Goal: Task Accomplishment & Management: Use online tool/utility

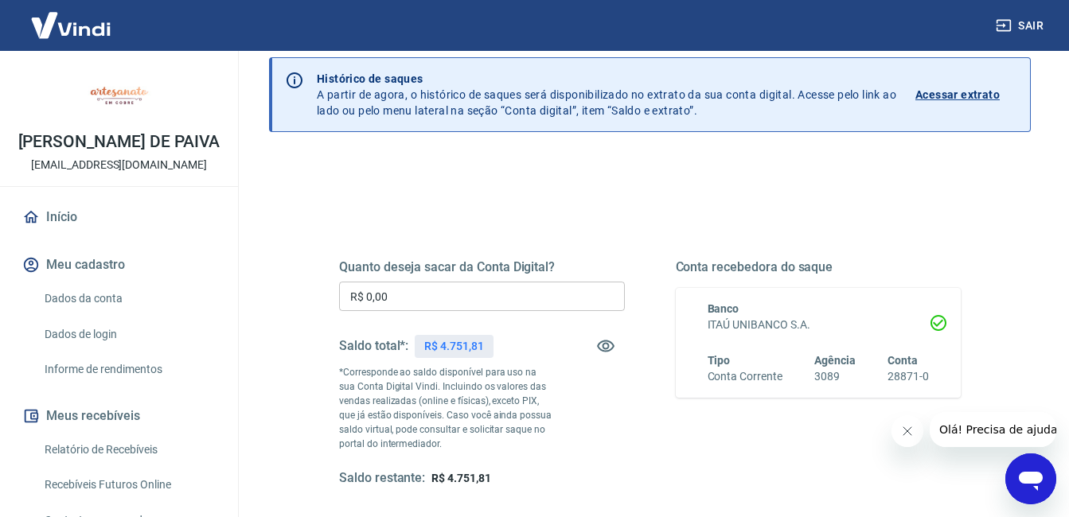
scroll to position [159, 0]
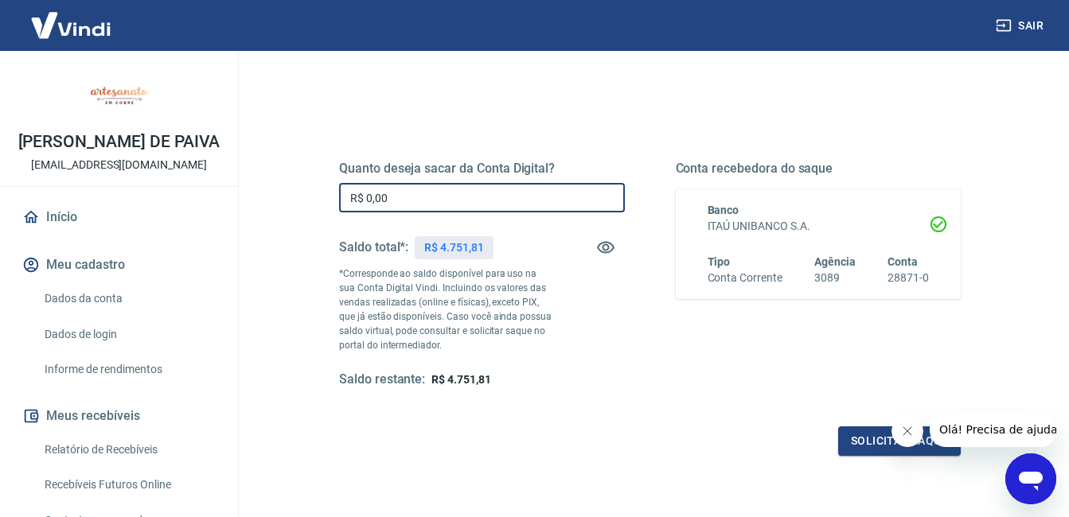
click at [455, 195] on input "R$ 0,00" at bounding box center [482, 197] width 286 height 29
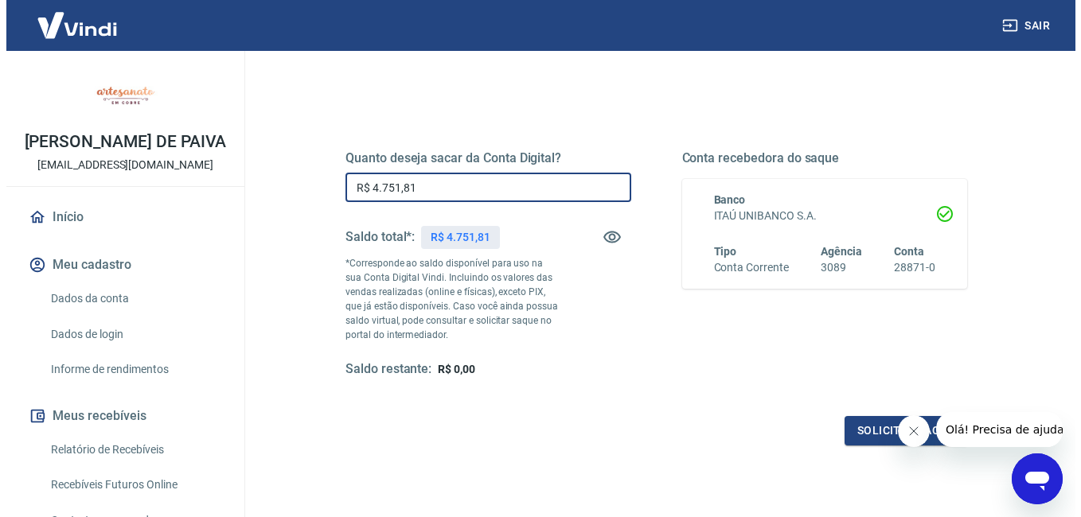
scroll to position [284, 0]
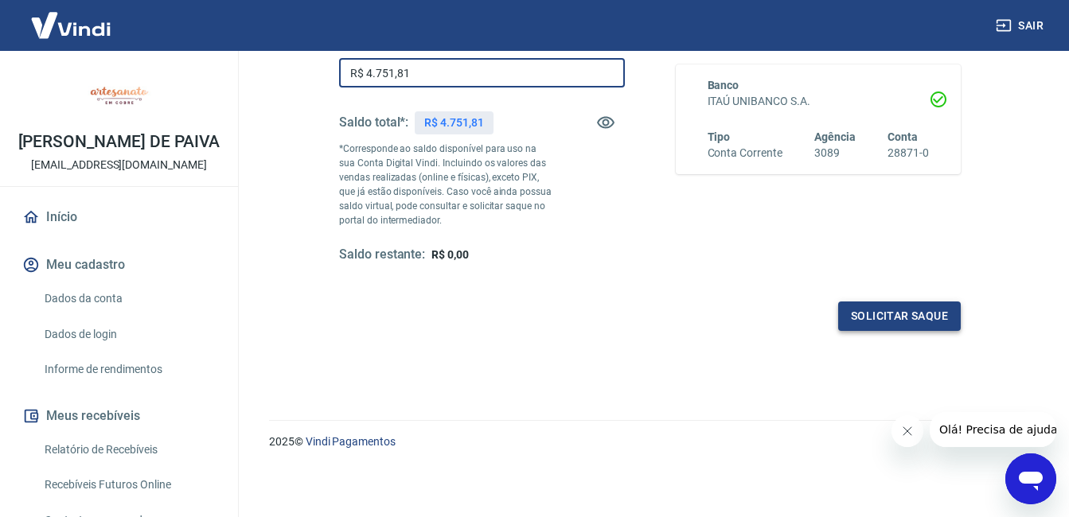
type input "R$ 4.751,81"
click at [914, 310] on button "Solicitar saque" at bounding box center [899, 316] width 123 height 29
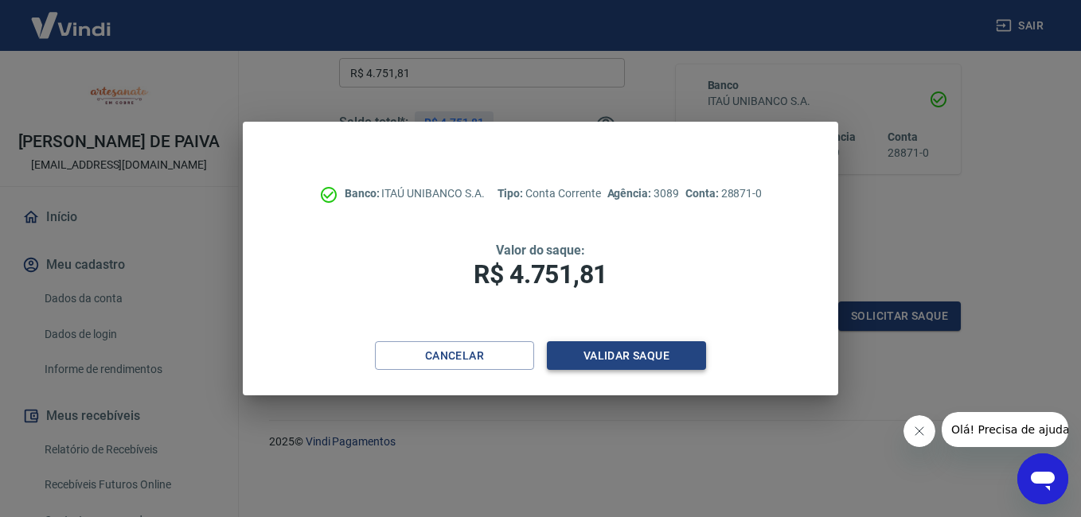
click at [668, 361] on button "Validar saque" at bounding box center [626, 356] width 159 height 29
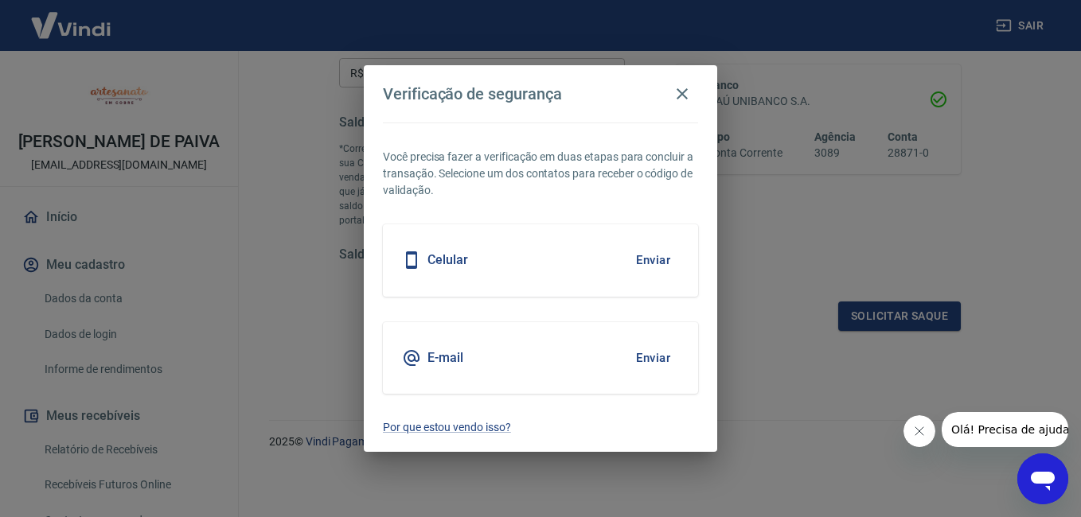
click at [678, 370] on button "Enviar" at bounding box center [653, 358] width 52 height 33
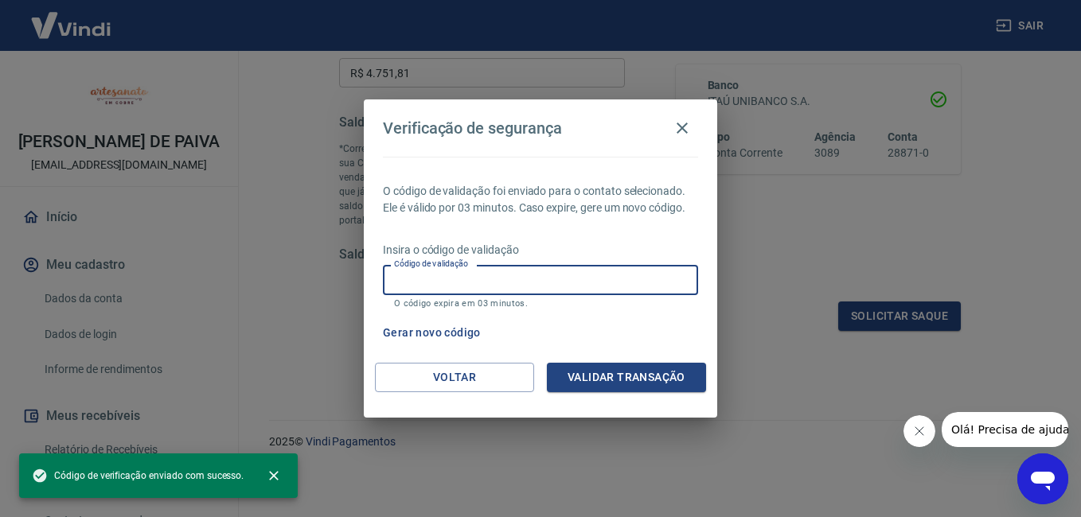
paste input "811320"
type input "811320"
click at [595, 381] on button "Validar transação" at bounding box center [626, 377] width 159 height 29
